Goal: Task Accomplishment & Management: Complete application form

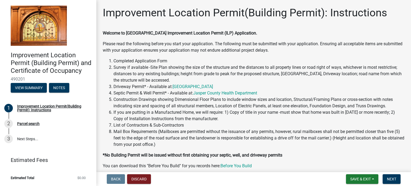
click at [91, 177] on li "Estimated Total $0.00" at bounding box center [48, 178] width 96 height 12
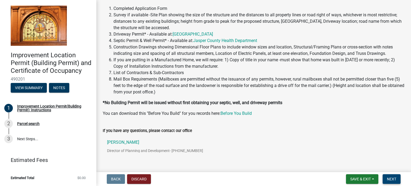
scroll to position [71, 0]
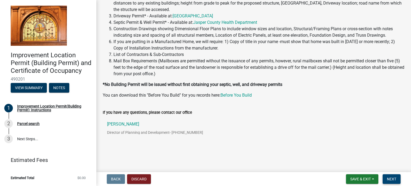
click at [393, 177] on span "Next" at bounding box center [391, 179] width 9 height 4
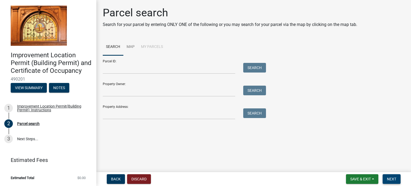
click at [391, 177] on span "Next" at bounding box center [391, 179] width 9 height 4
